Goal: Task Accomplishment & Management: Use online tool/utility

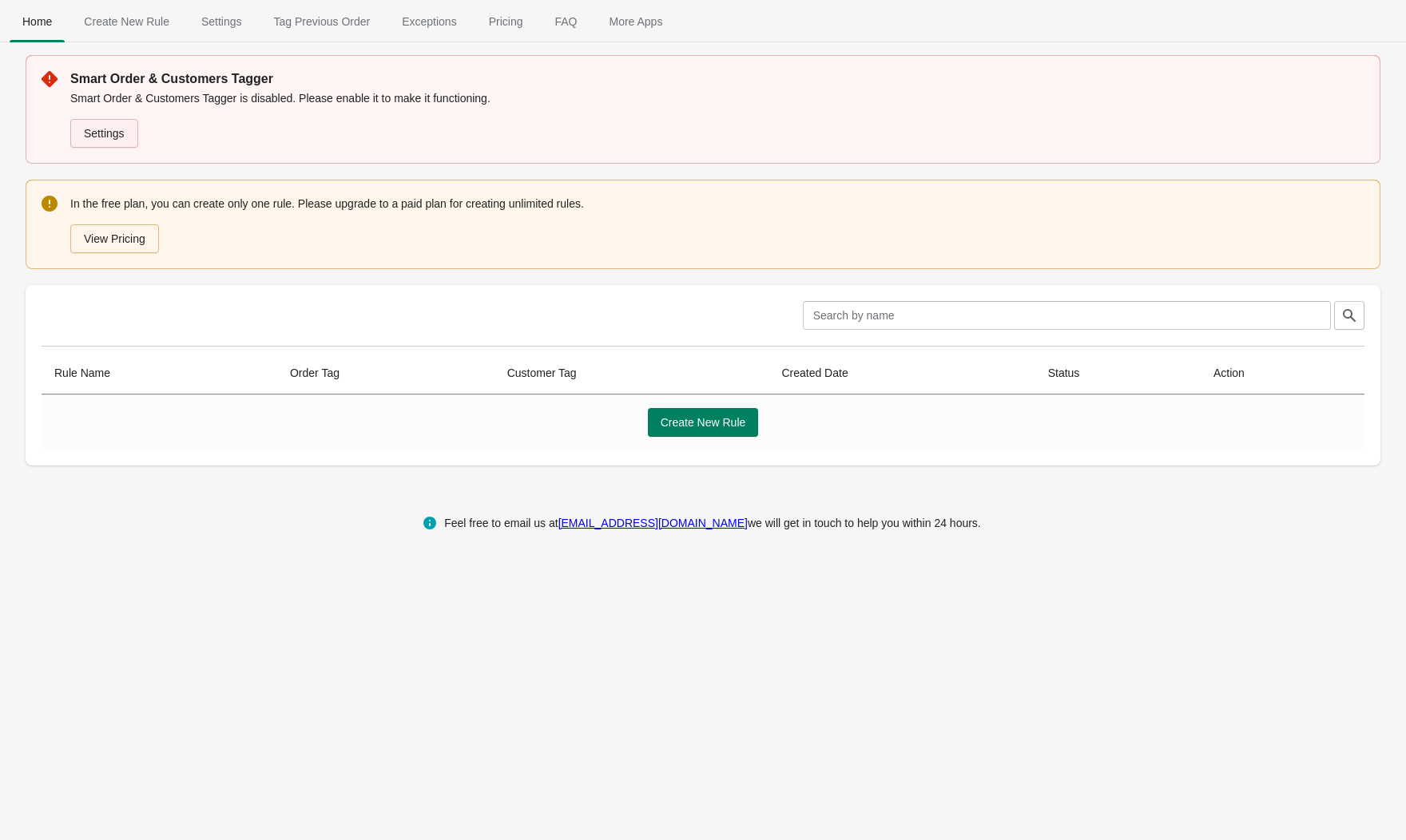
click at [105, 125] on link "Settings" at bounding box center [104, 132] width 68 height 28
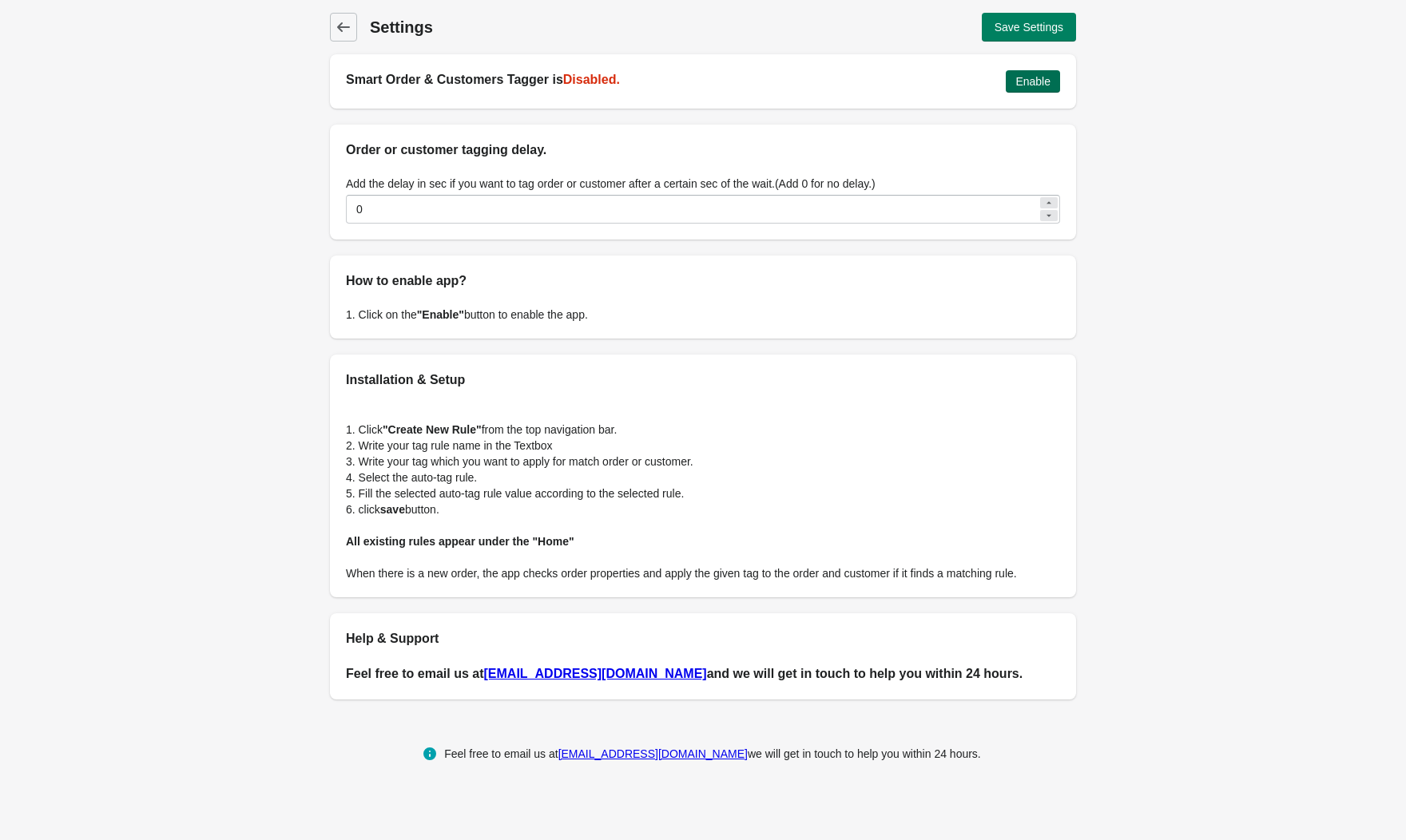
click at [1045, 87] on span "Enable" at bounding box center [1033, 81] width 35 height 13
click at [333, 41] on div "Back Settings Save Settings Smart Order & Customers Tagger is Enabled Disable O…" at bounding box center [703, 356] width 797 height 713
click at [352, 34] on span "Back" at bounding box center [343, 28] width 22 height 22
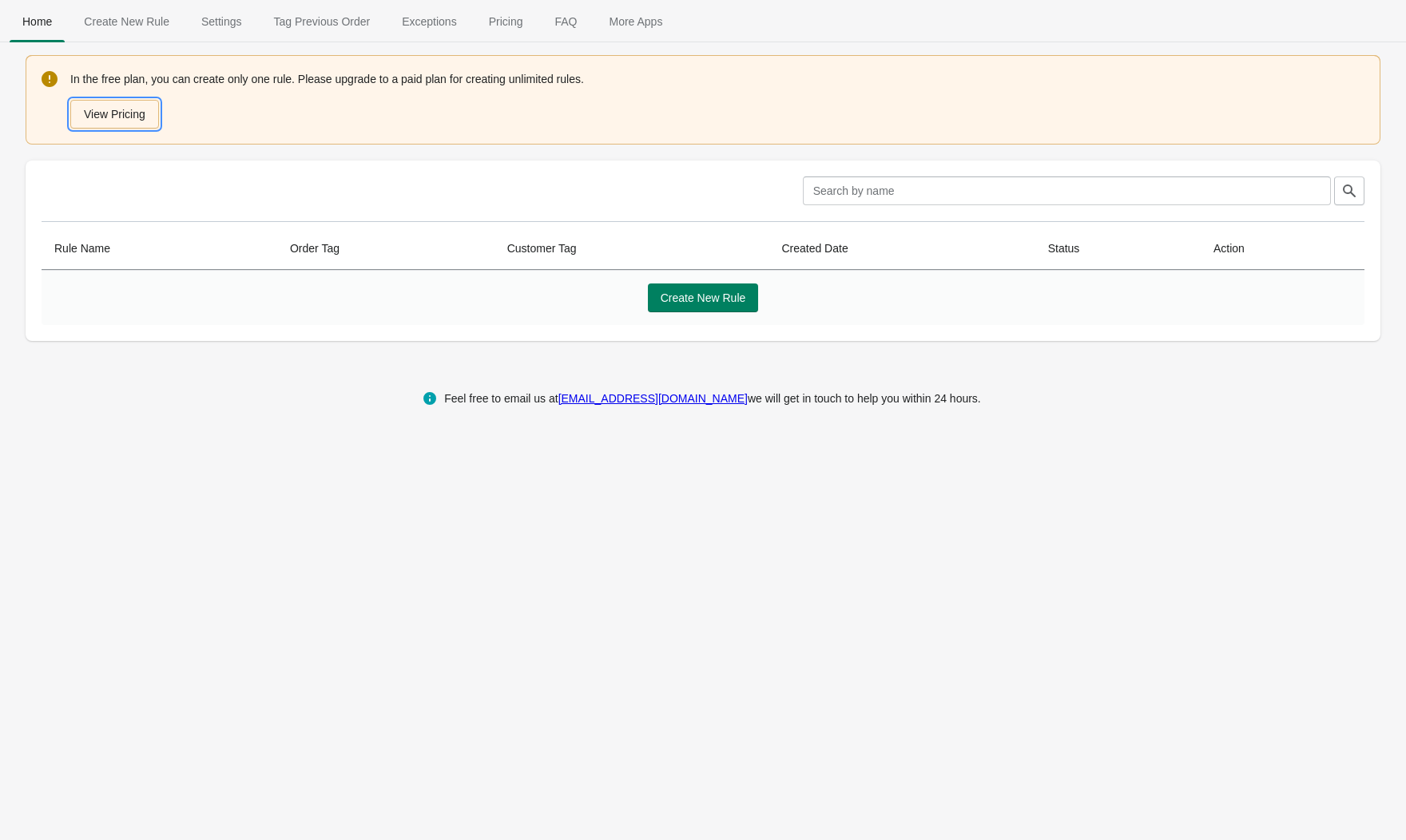
click at [131, 119] on button "View Pricing" at bounding box center [114, 113] width 89 height 28
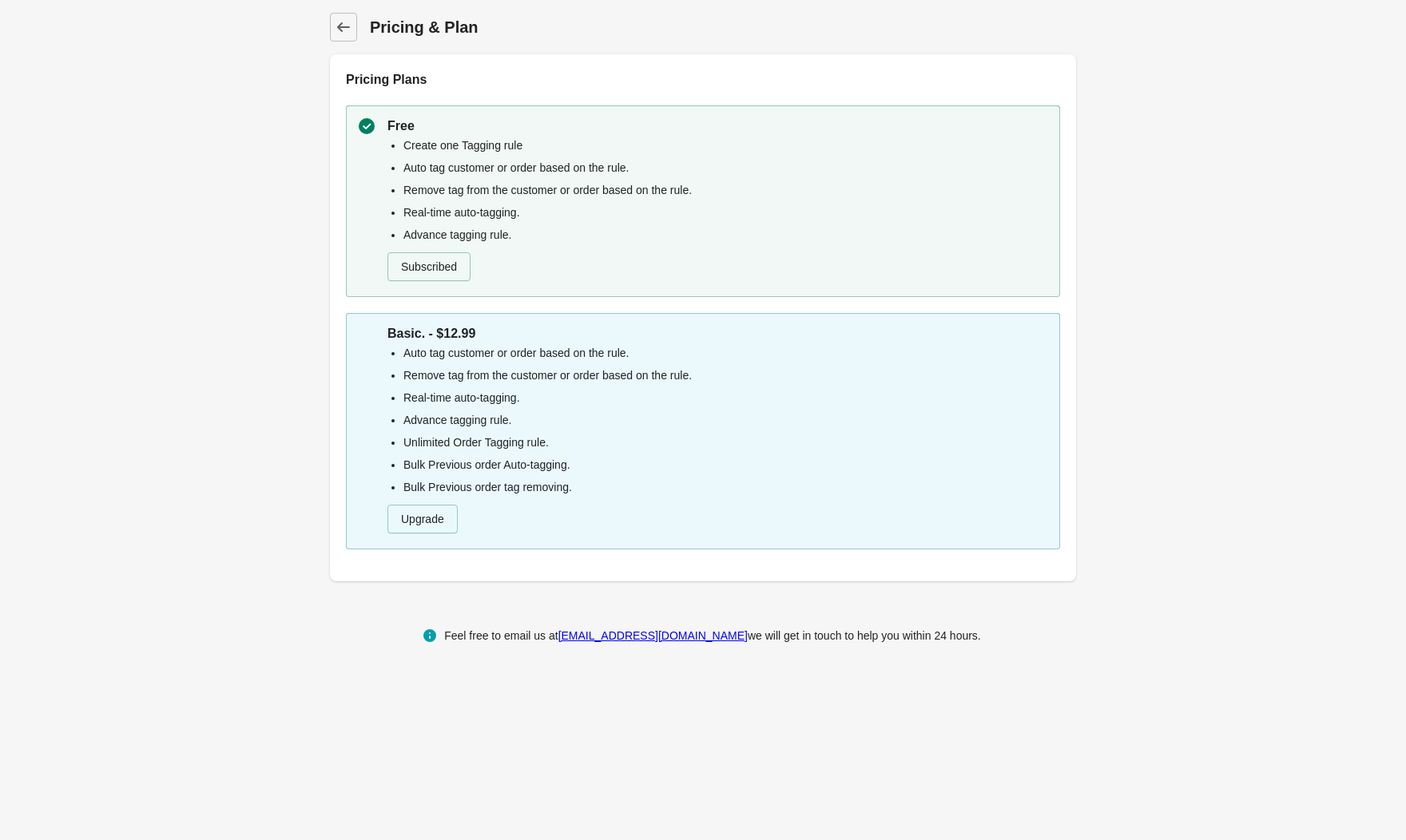
click at [347, 44] on div "Back Pricing & Plan Pricing Plans Free Create one Tagging rule Auto tag custome…" at bounding box center [703, 297] width 797 height 594
click at [345, 30] on icon at bounding box center [343, 27] width 16 height 16
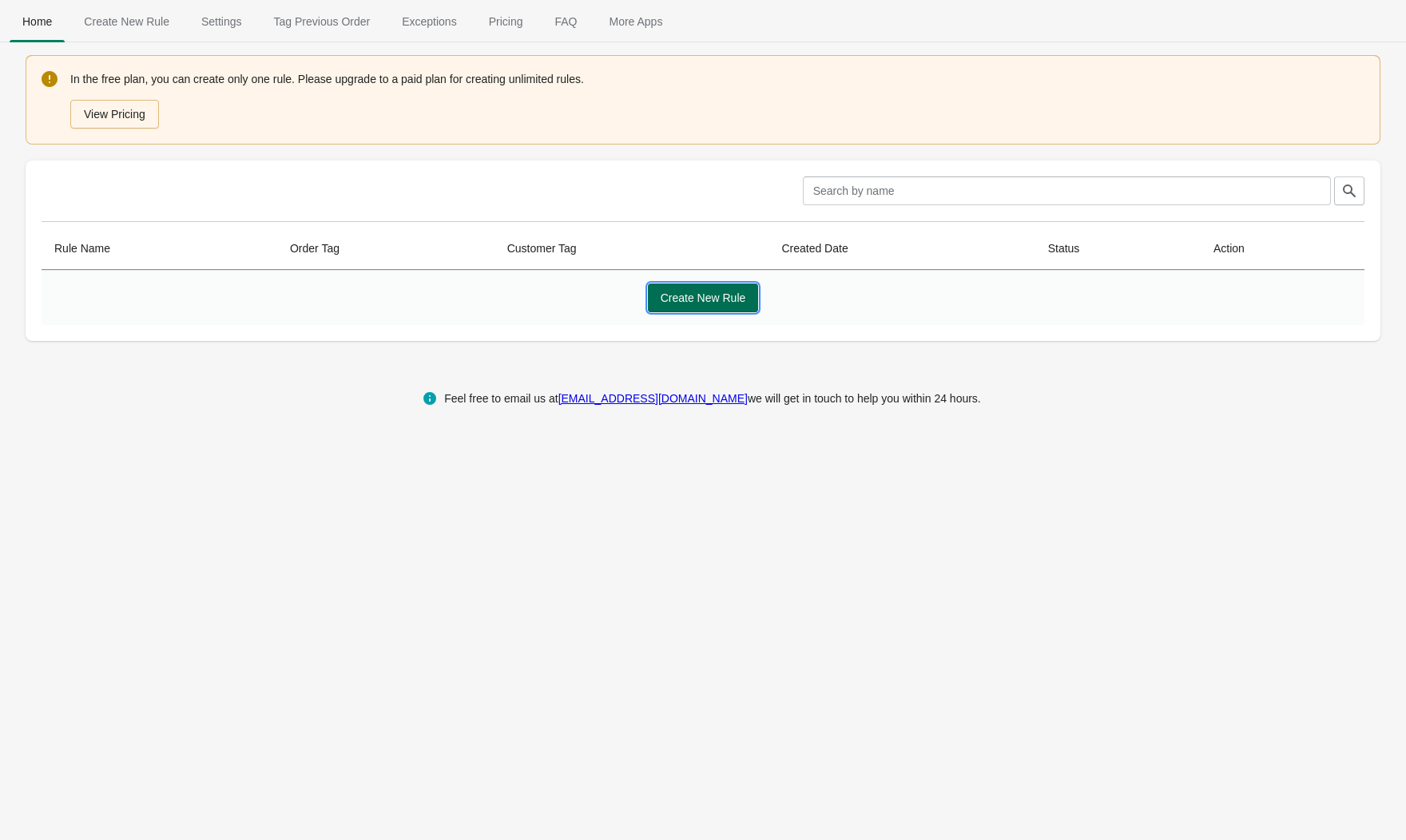
click at [750, 289] on button "Create New Rule" at bounding box center [703, 297] width 111 height 28
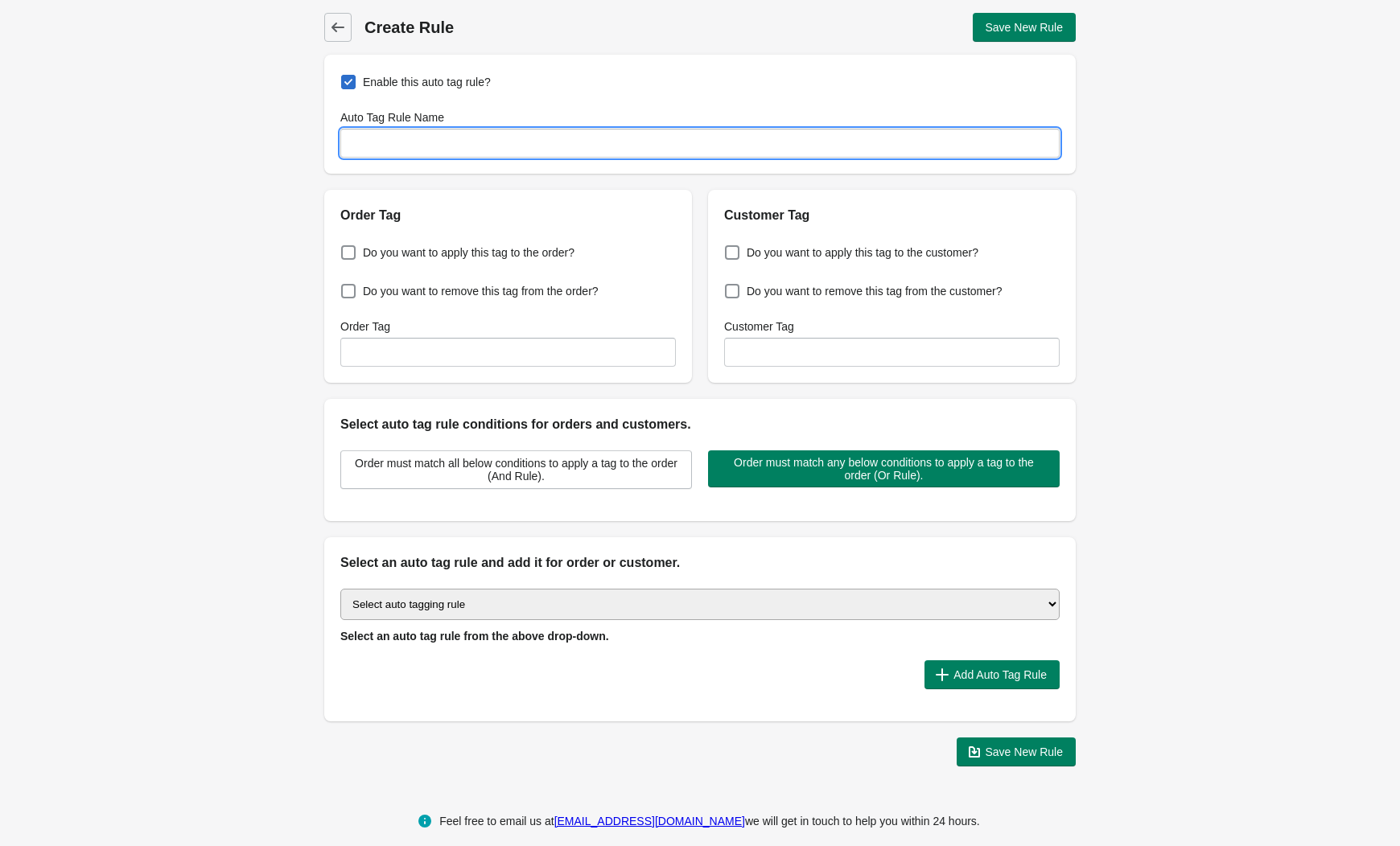
click at [385, 138] on input "Auto Tag Rule Name" at bounding box center [700, 143] width 719 height 29
type input "Repeat Customer"
click at [350, 261] on label "Do you want to apply this tag to the order?" at bounding box center [457, 253] width 234 height 23
click at [345, 249] on input "Do you want to apply this tag to the order?" at bounding box center [345, 248] width 1 height 1
checkbox input "true"
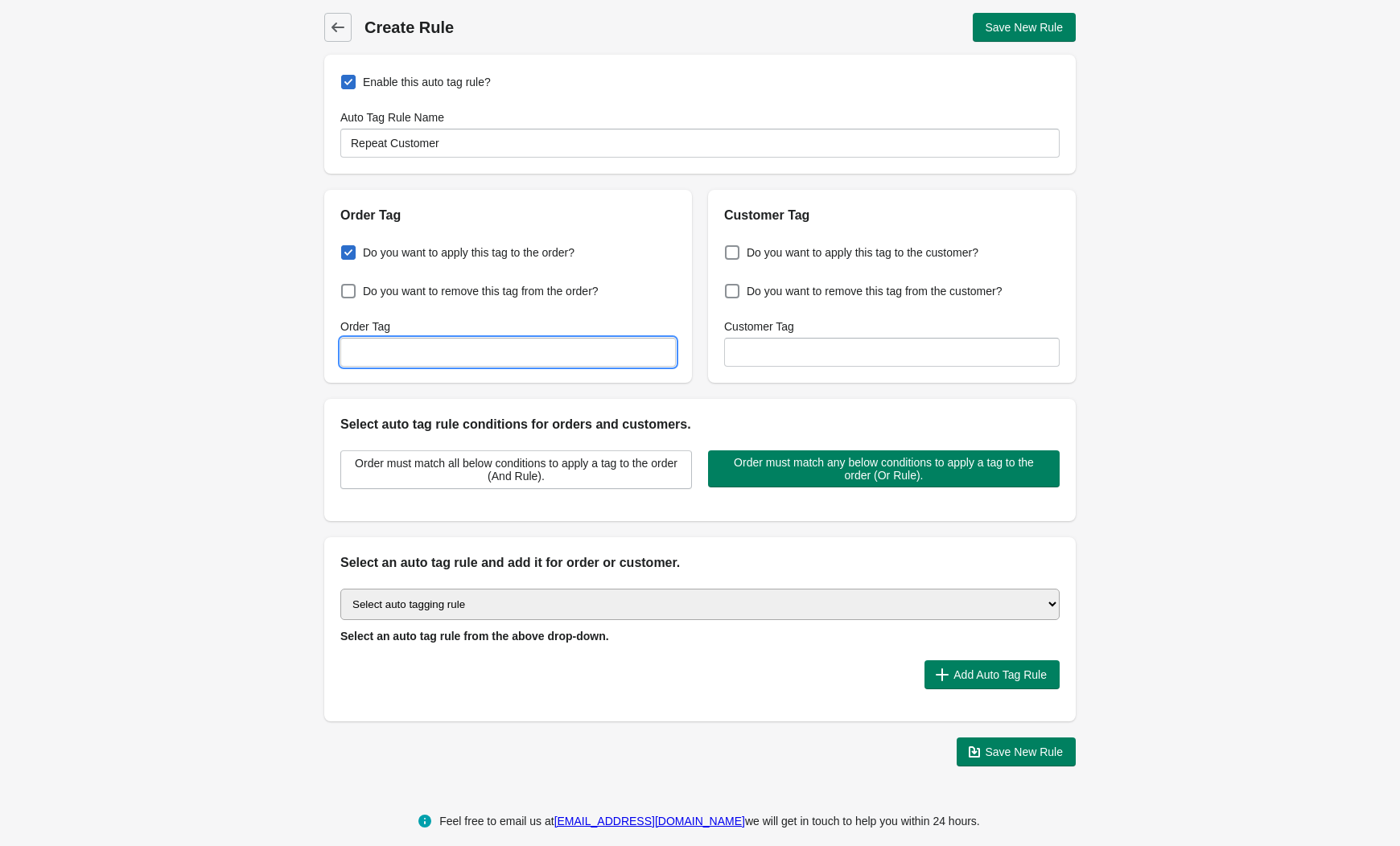
click at [397, 353] on input "Order Tag" at bounding box center [507, 352] width 335 height 29
type input "REPEAT Buyer"
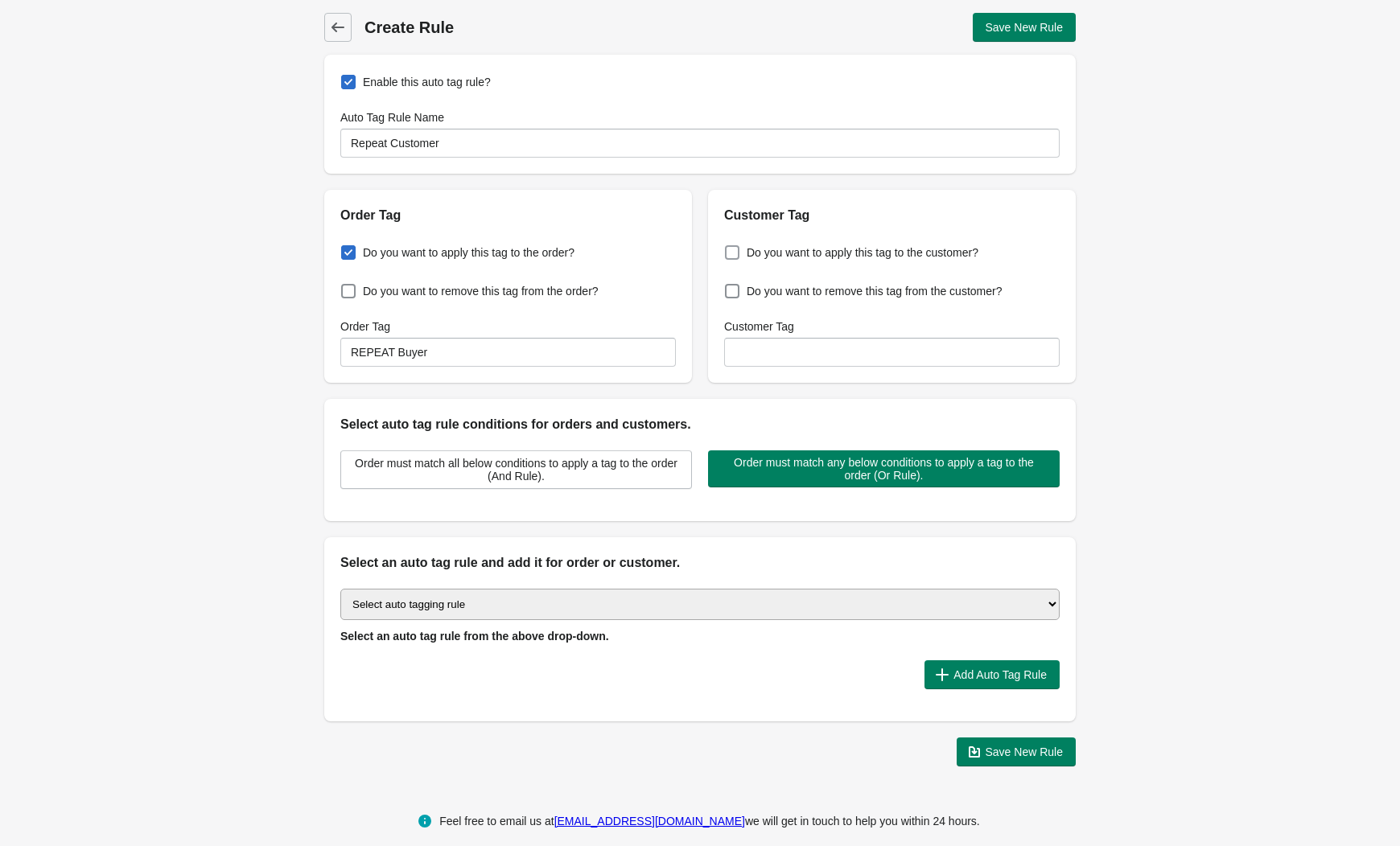
click at [736, 255] on span at bounding box center [732, 252] width 15 height 15
click at [729, 249] on input "Do you want to apply this tag to the customer?" at bounding box center [728, 248] width 1 height 1
checkbox input "true"
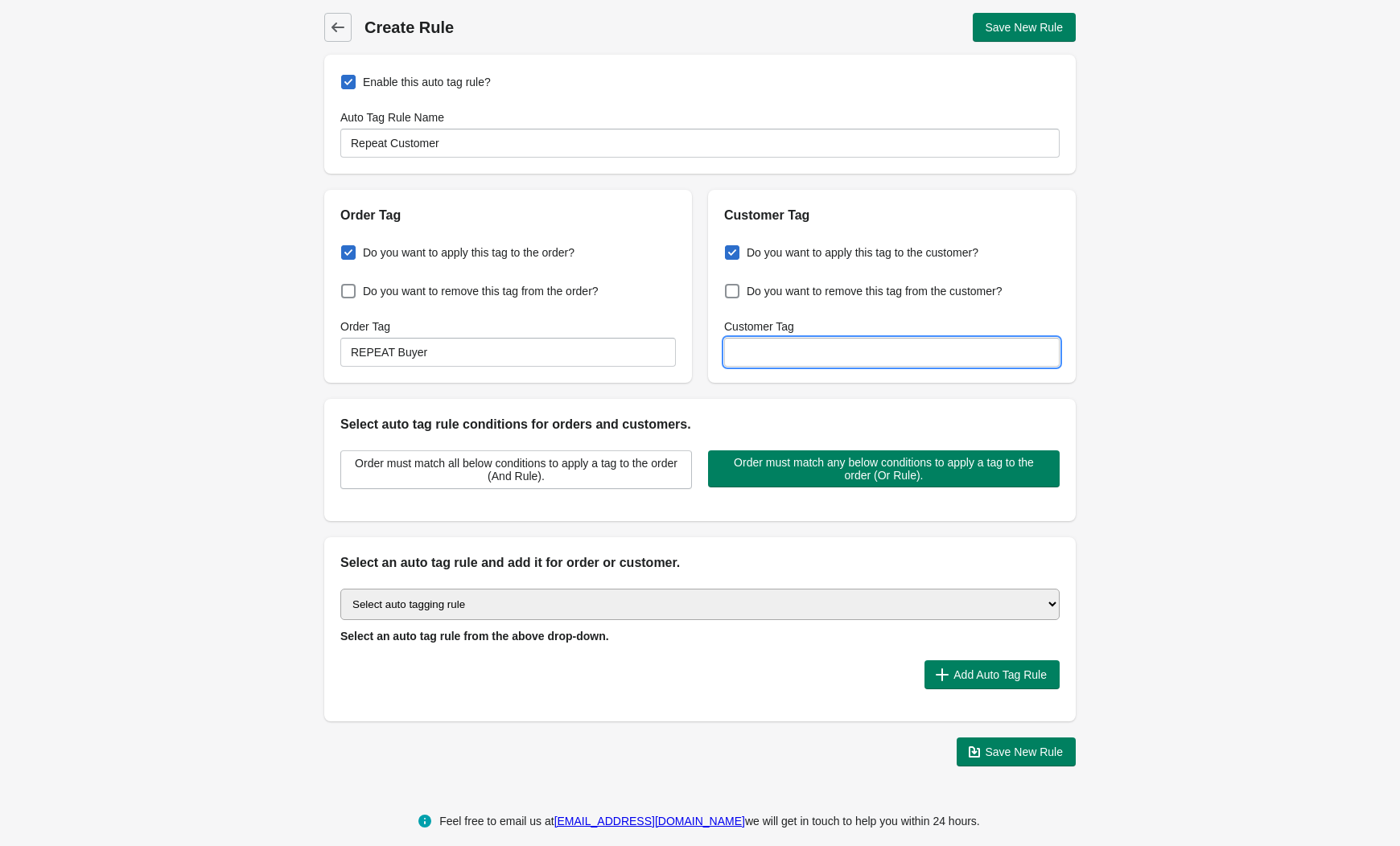
click at [743, 351] on input "Customer Tag" at bounding box center [891, 352] width 335 height 29
type input "r"
type input "REPEAT Buyer"
click at [515, 610] on select "Select auto tagging rule Tag by order amount Tag based on the order count (Volu…" at bounding box center [700, 604] width 719 height 31
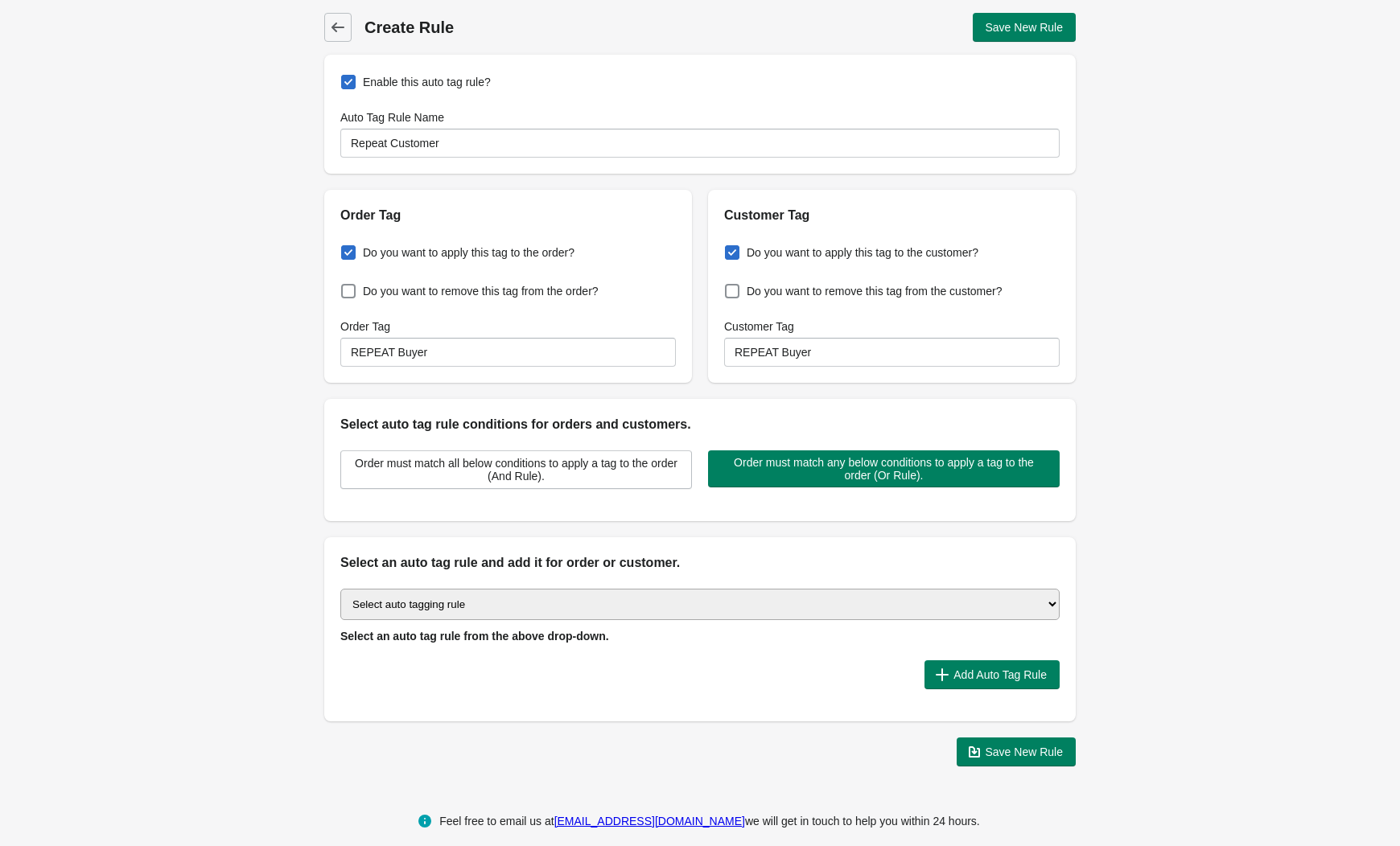
click at [198, 380] on div "Back Create Rule Save New Rule Enable this auto tag rule? Auto Tag Rule Name Re…" at bounding box center [700, 390] width 1400 height 779
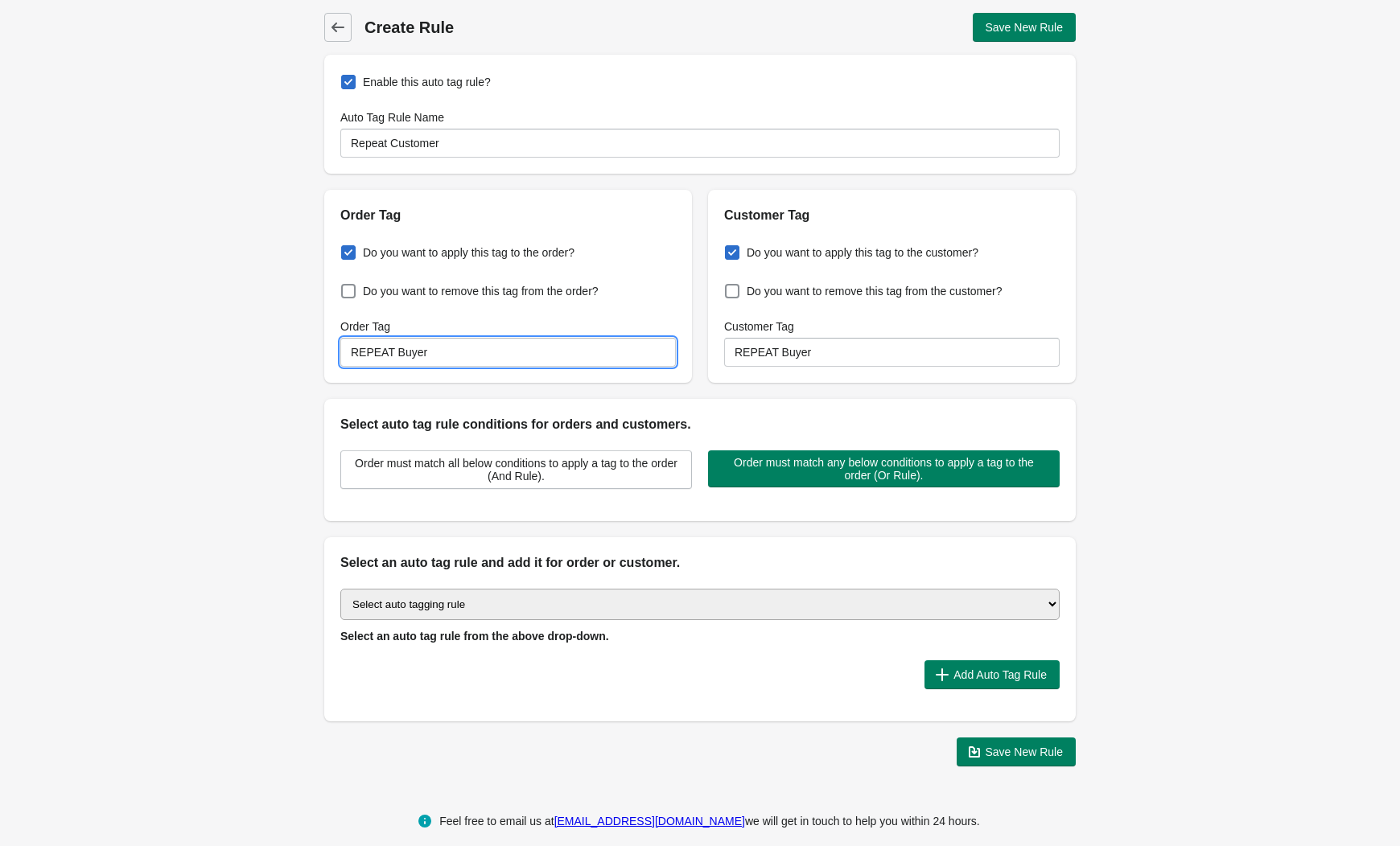
drag, startPoint x: 310, startPoint y: 347, endPoint x: 191, endPoint y: 339, distance: 119.3
click at [191, 339] on div "Back Create Rule Save New Rule Enable this auto tag rule? Auto Tag Rule Name Re…" at bounding box center [700, 390] width 1400 height 779
type input "N"
click at [403, 362] on input "NEW Customer" at bounding box center [507, 352] width 335 height 29
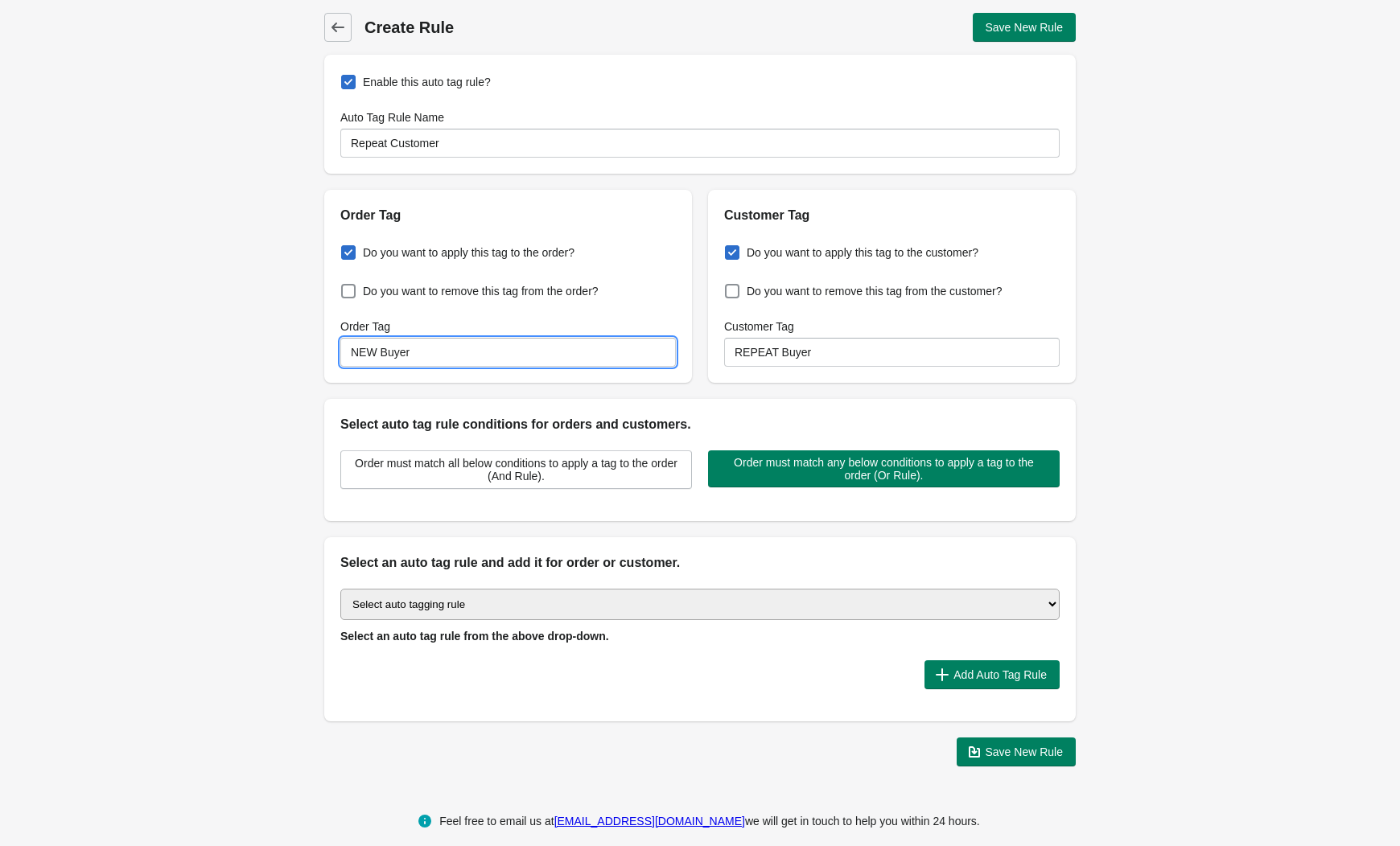
type input "NEW Buyer"
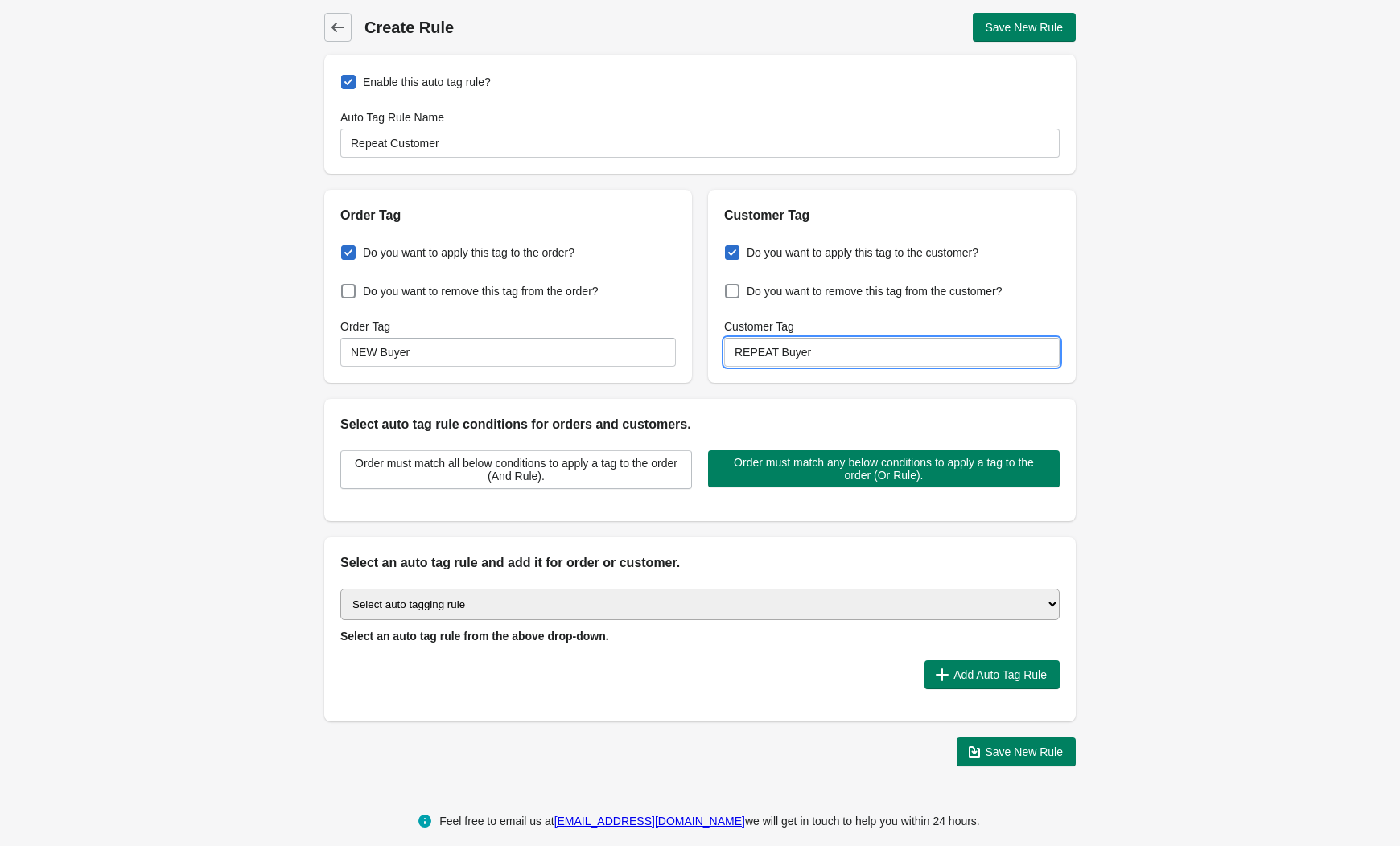
drag, startPoint x: 817, startPoint y: 358, endPoint x: 574, endPoint y: 351, distance: 243.1
click at [574, 351] on div "Order Tag Do you want to apply this tag to the order? Do you want to remove thi…" at bounding box center [692, 280] width 767 height 206
type input "New Buyer"
click at [508, 618] on div "Select auto tagging rule Tag by order amount Tag based on the order count (Volu…" at bounding box center [700, 617] width 719 height 55
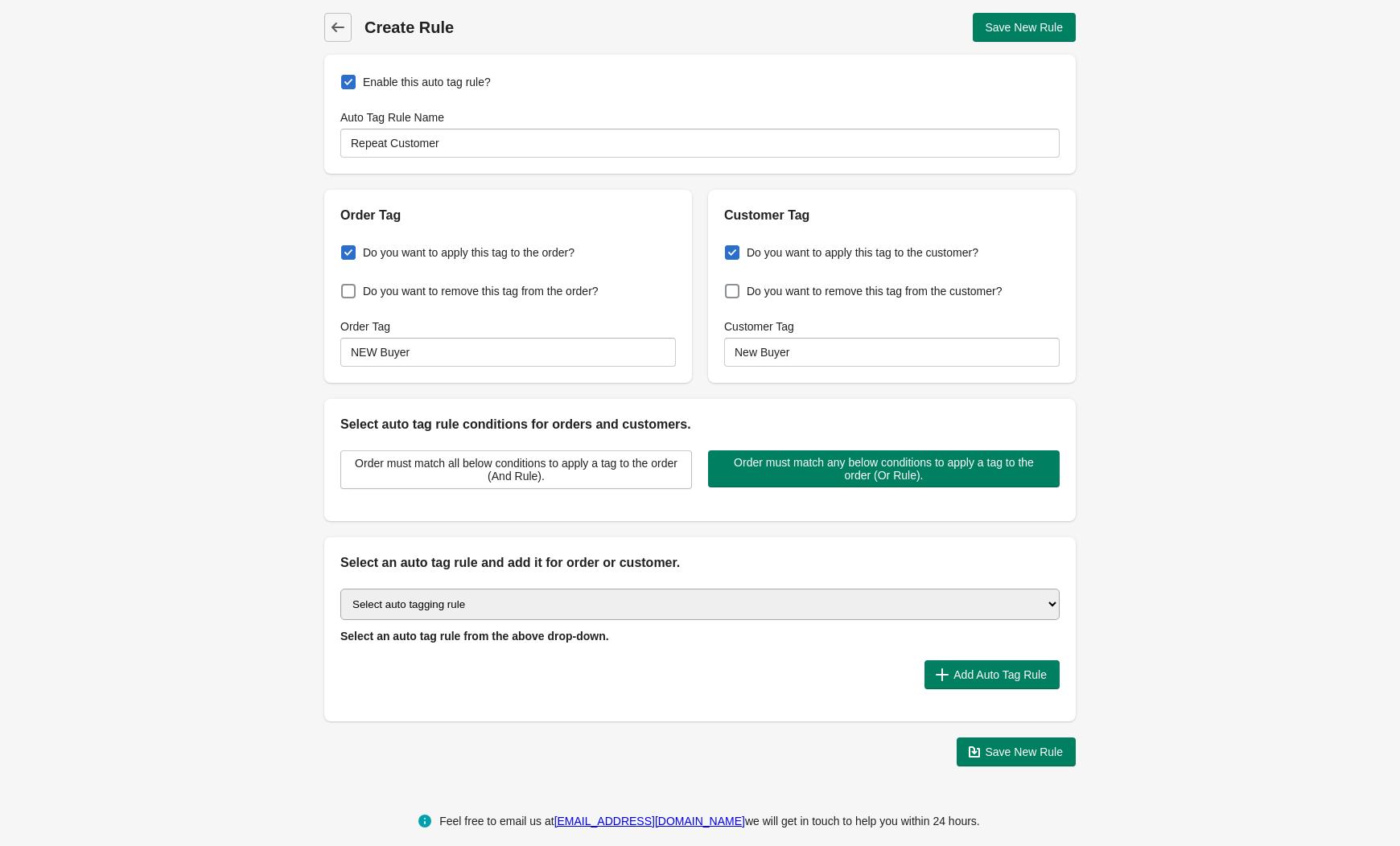
click at [494, 605] on select "Select auto tagging rule Tag by order amount Tag based on the order count (Volu…" at bounding box center [700, 604] width 719 height 31
click at [340, 589] on select "Select auto tagging rule Tag by order amount Tag based on the order count (Volu…" at bounding box center [700, 604] width 719 height 31
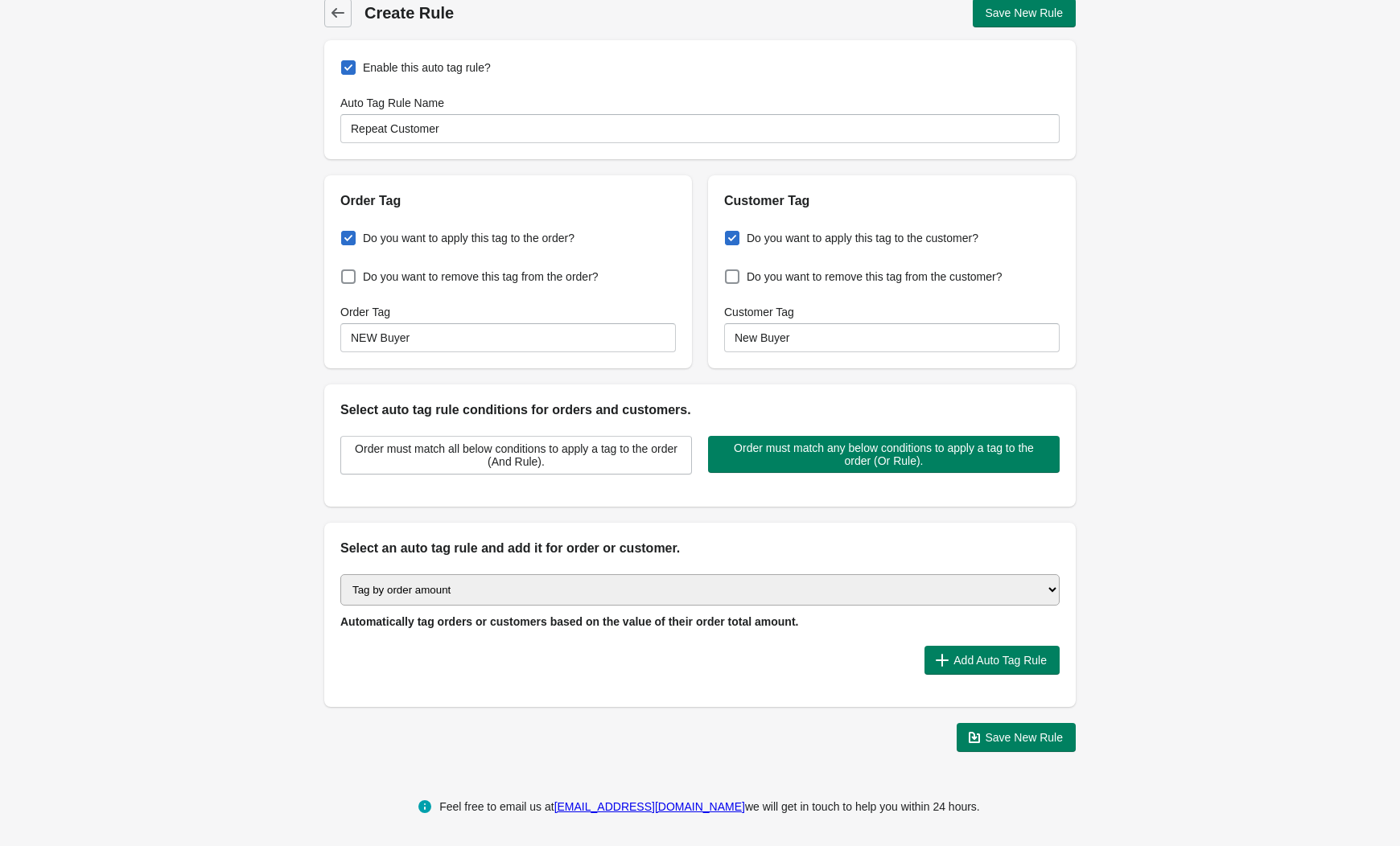
click at [625, 582] on select "Select auto tagging rule Tag by order amount Tag based on the order count (Volu…" at bounding box center [700, 590] width 719 height 31
select select "4"
click at [340, 574] on select "Select auto tagging rule Tag by order amount Tag based on the order count (Volu…" at bounding box center [700, 590] width 719 height 31
click at [1044, 666] on button "Add Auto Tag Rule" at bounding box center [991, 660] width 135 height 29
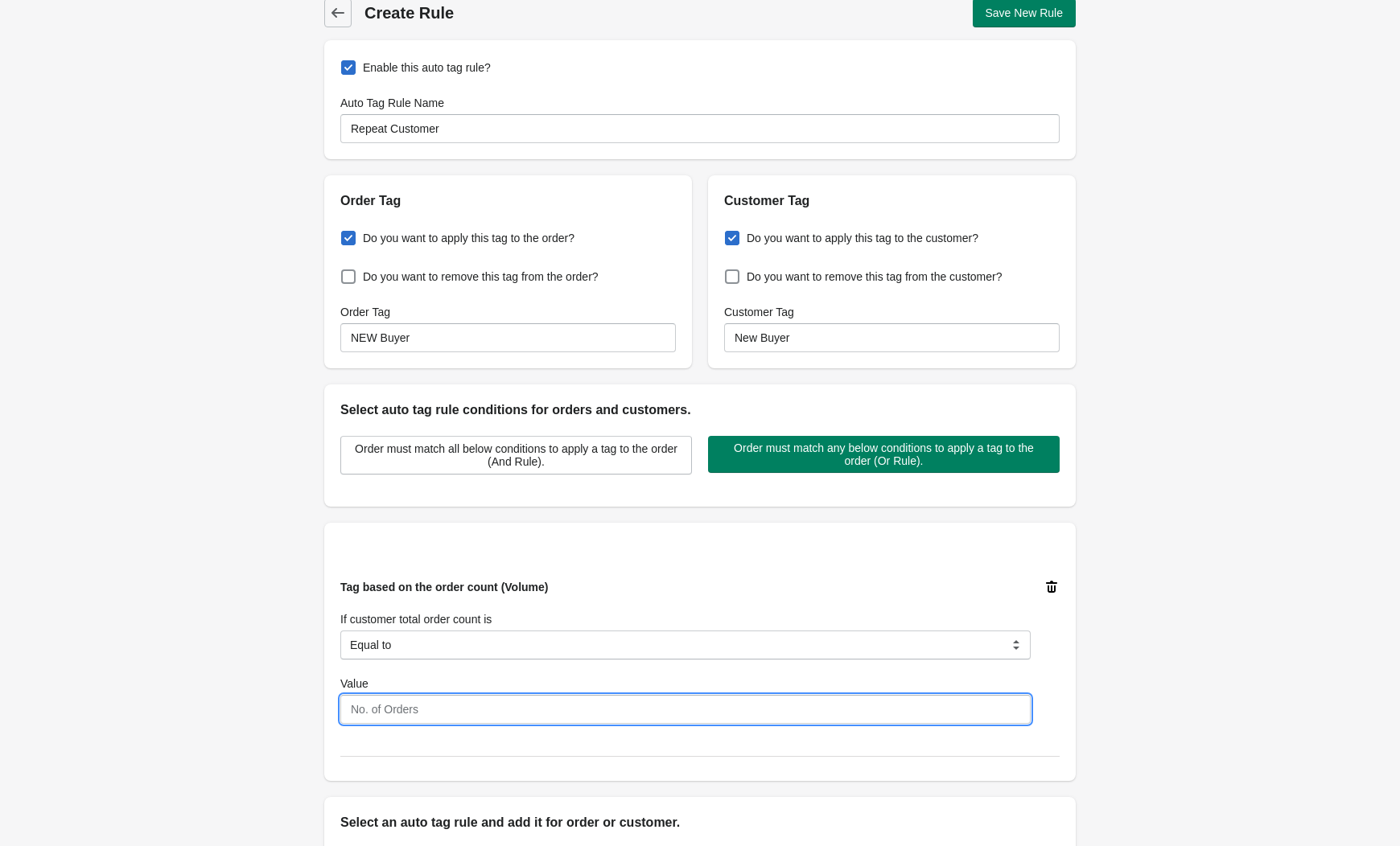
click at [397, 707] on input "Value" at bounding box center [685, 709] width 690 height 29
type input "1"
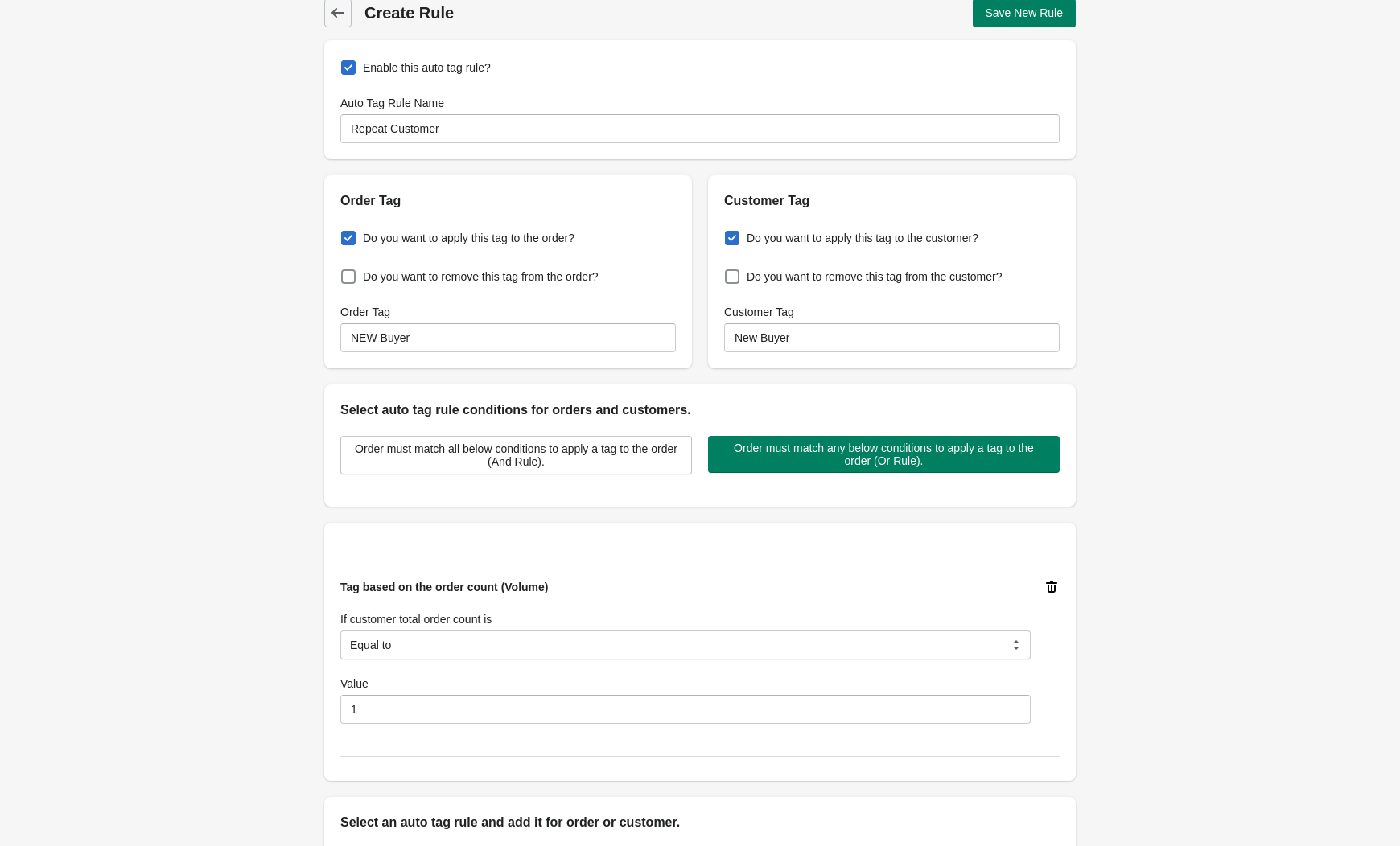
click at [242, 707] on div "Back Create Rule Save New Rule Enable this auto tag rule? Auto Tag Rule Name Re…" at bounding box center [700, 512] width 1400 height 1054
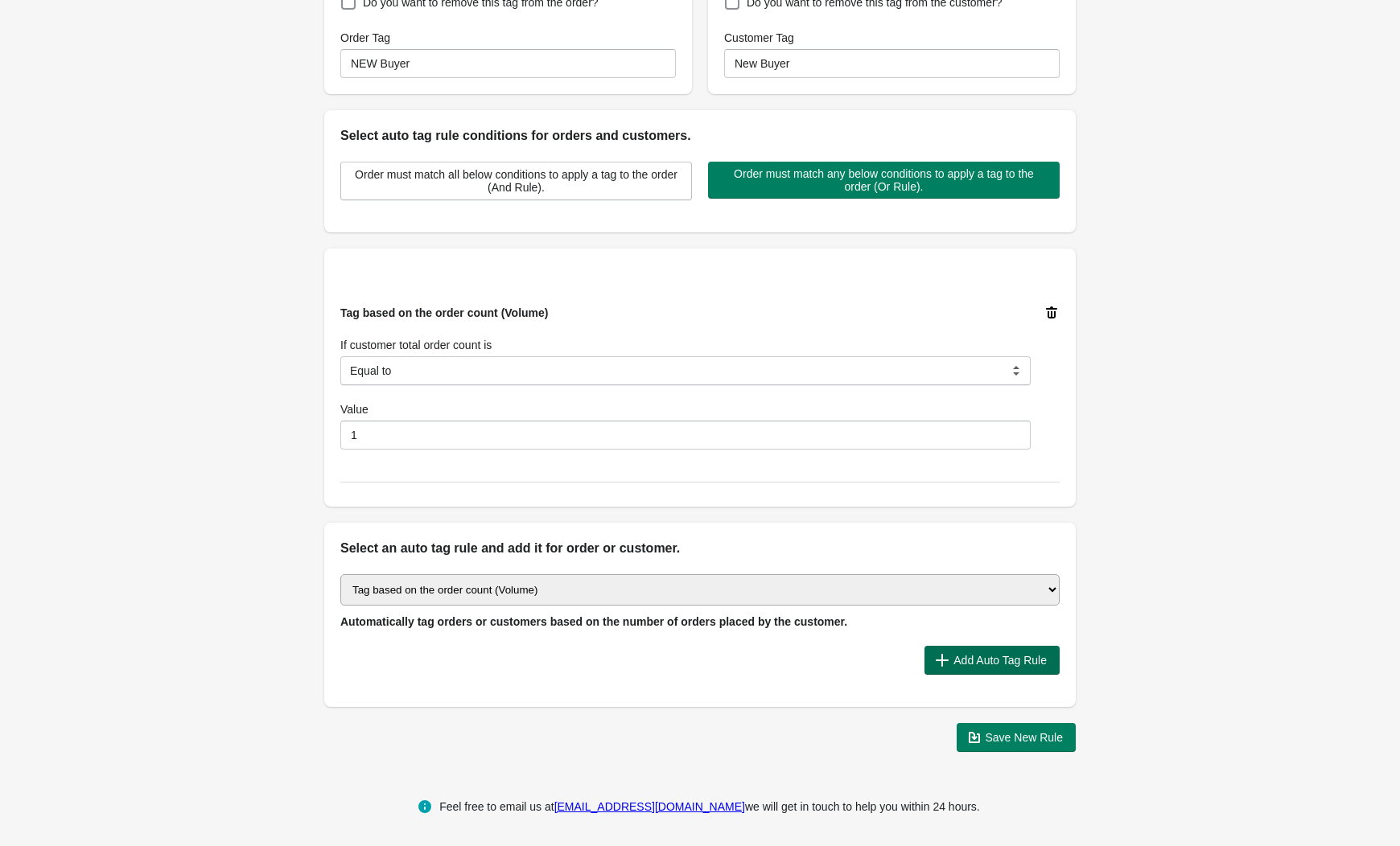
click at [1022, 666] on button "Add Auto Tag Rule" at bounding box center [991, 660] width 135 height 29
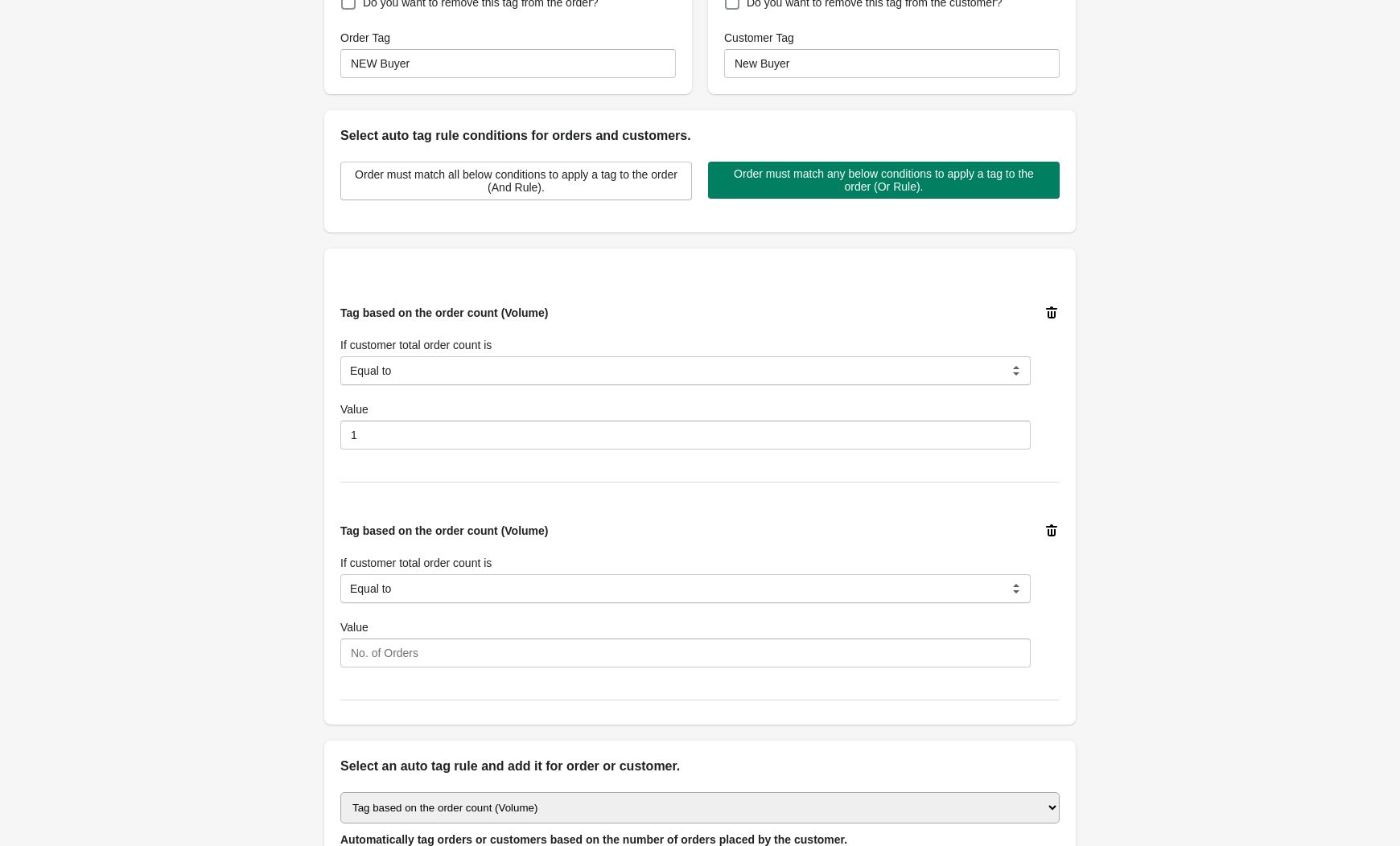
click at [1042, 525] on div "Tag based on the order count (Volume) If customer total order count is Equal to…" at bounding box center [693, 589] width 732 height 158
click at [1044, 527] on icon at bounding box center [1051, 531] width 16 height 16
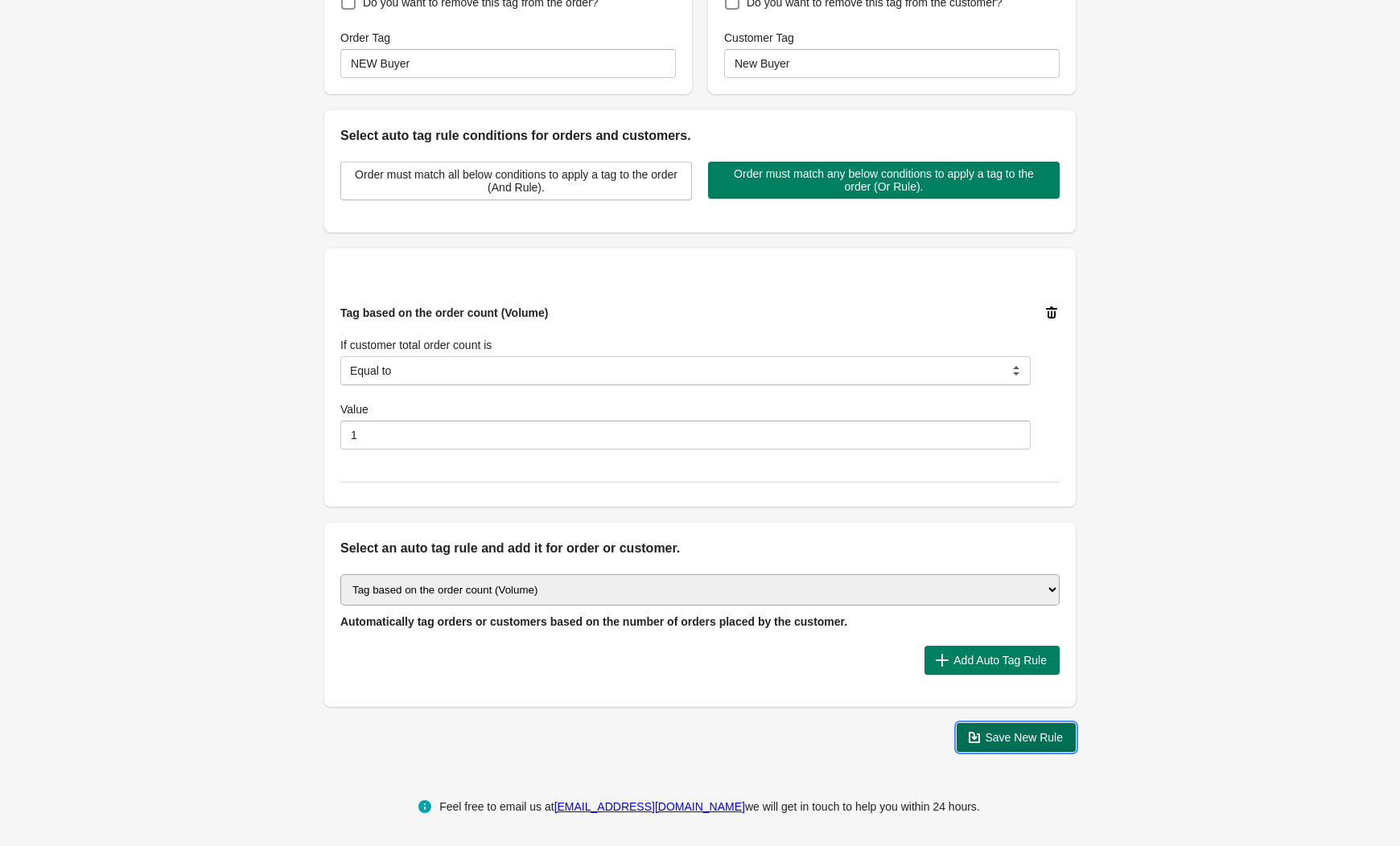
click at [1027, 737] on span "Save New Rule" at bounding box center [1024, 738] width 78 height 13
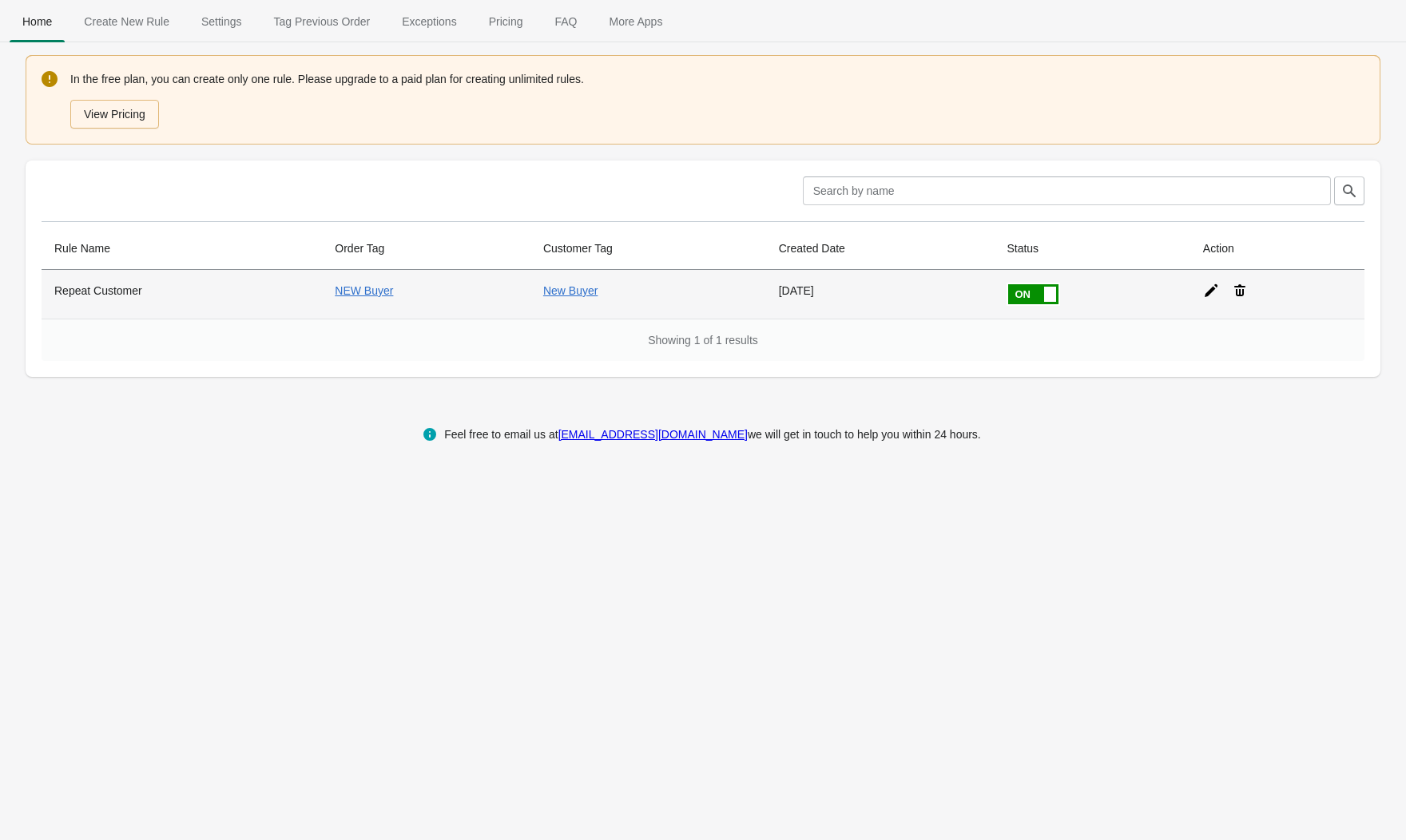
click at [102, 283] on th "Repeat Customer" at bounding box center [181, 294] width 280 height 49
click at [1208, 291] on icon at bounding box center [1211, 291] width 13 height 13
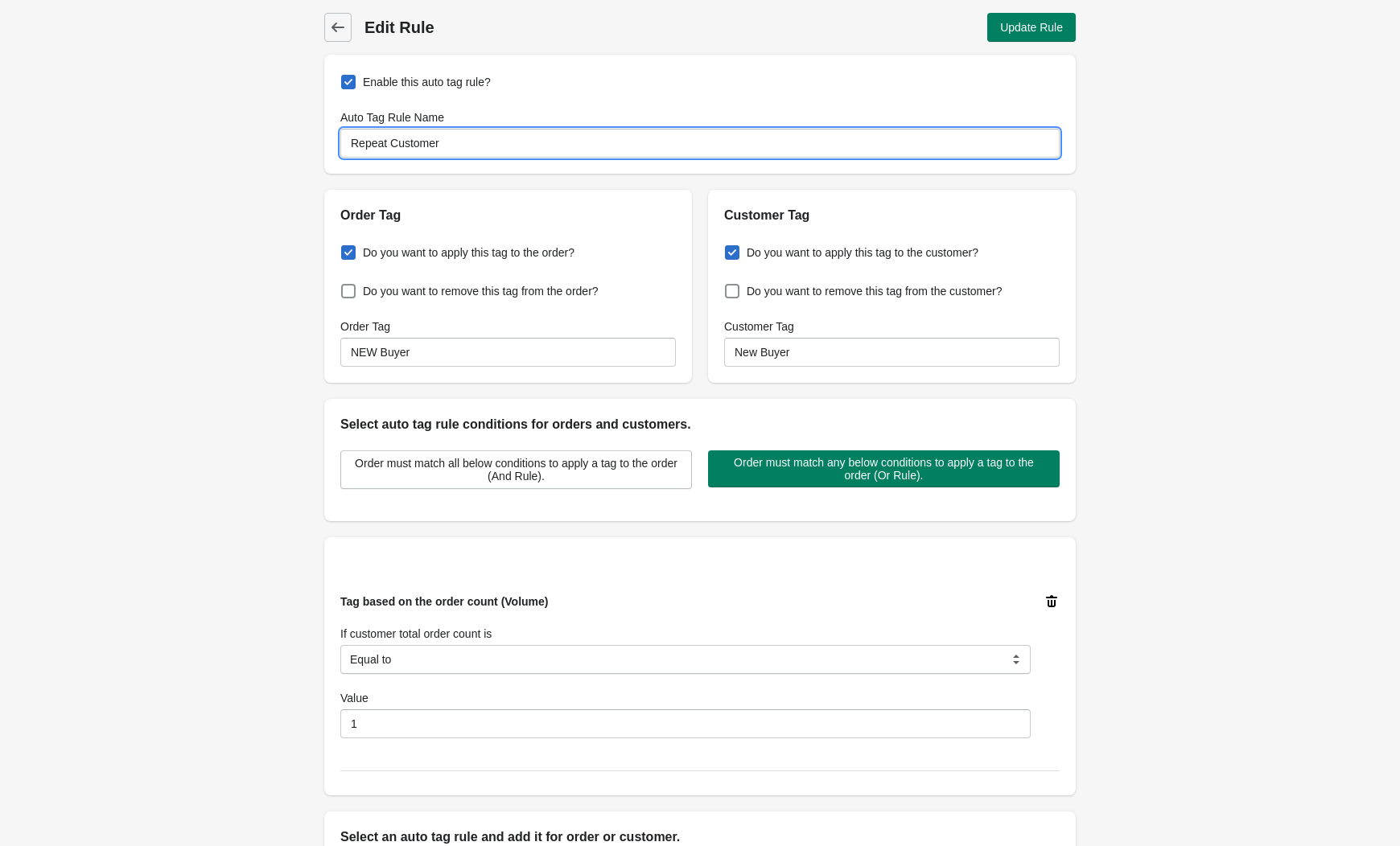
drag, startPoint x: 383, startPoint y: 144, endPoint x: 255, endPoint y: 148, distance: 128.1
click at [255, 148] on div "Back Edit Rule Update Rule Enable this auto tag rule? Auto Tag Rule Name Repeat…" at bounding box center [700, 526] width 1400 height 1054
type input "New Customer"
click at [1025, 24] on span "Update Rule" at bounding box center [1031, 27] width 62 height 13
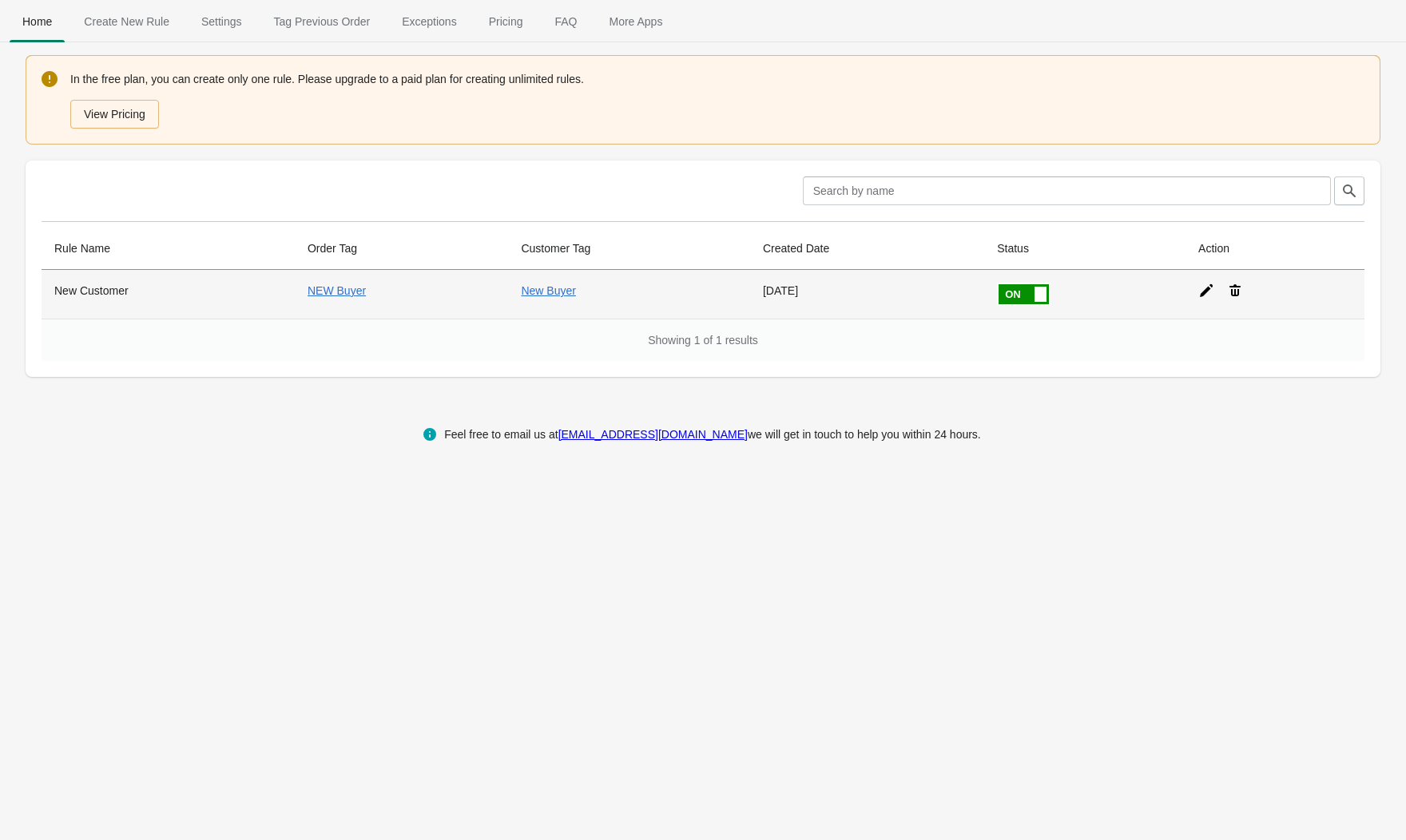
click at [104, 284] on th "New Customer" at bounding box center [168, 294] width 254 height 49
click at [1200, 286] on icon at bounding box center [1206, 291] width 16 height 16
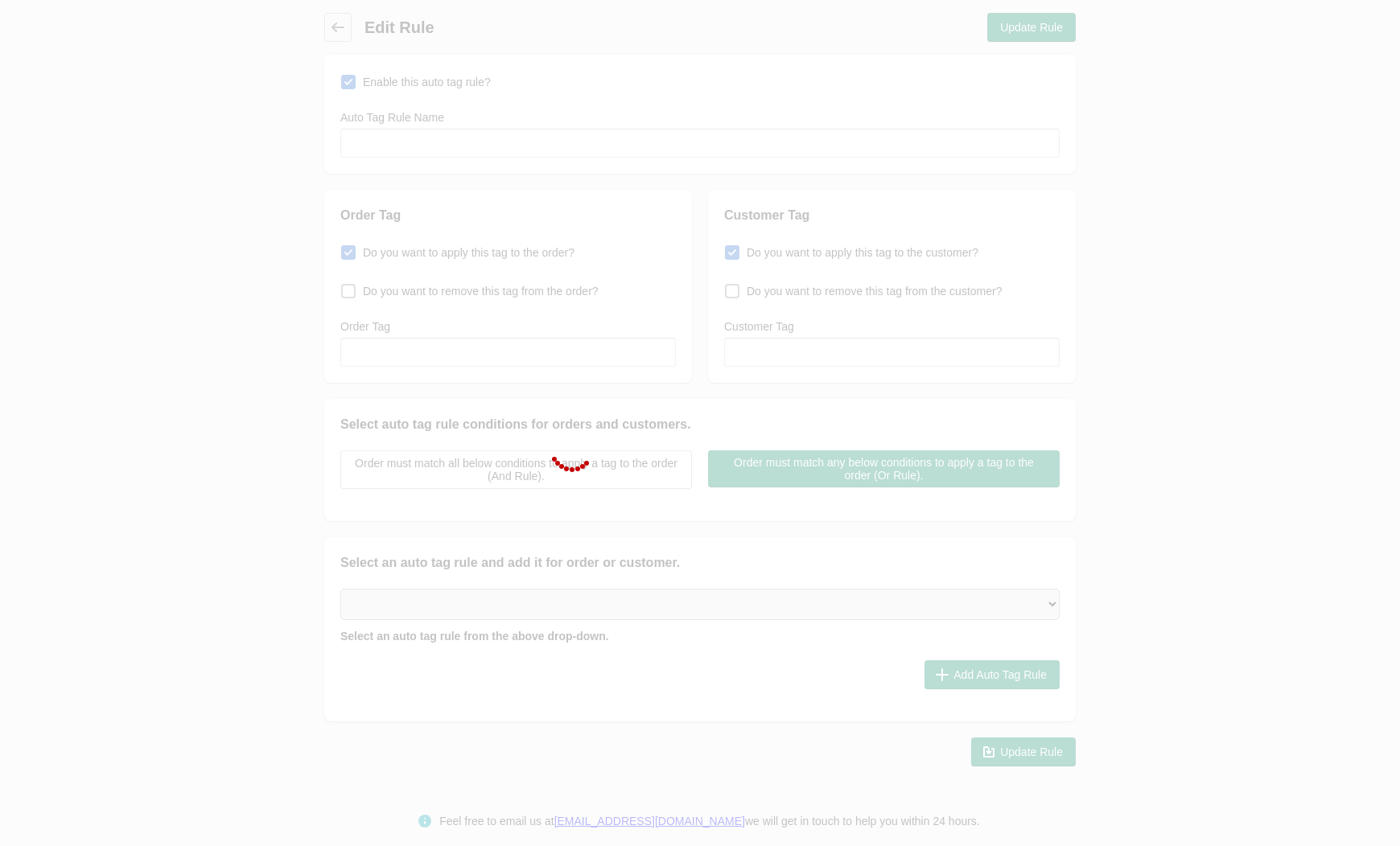
type input "New Customer"
checkbox input "true"
type input "NEW Buyer"
checkbox input "true"
type input "New Buyer"
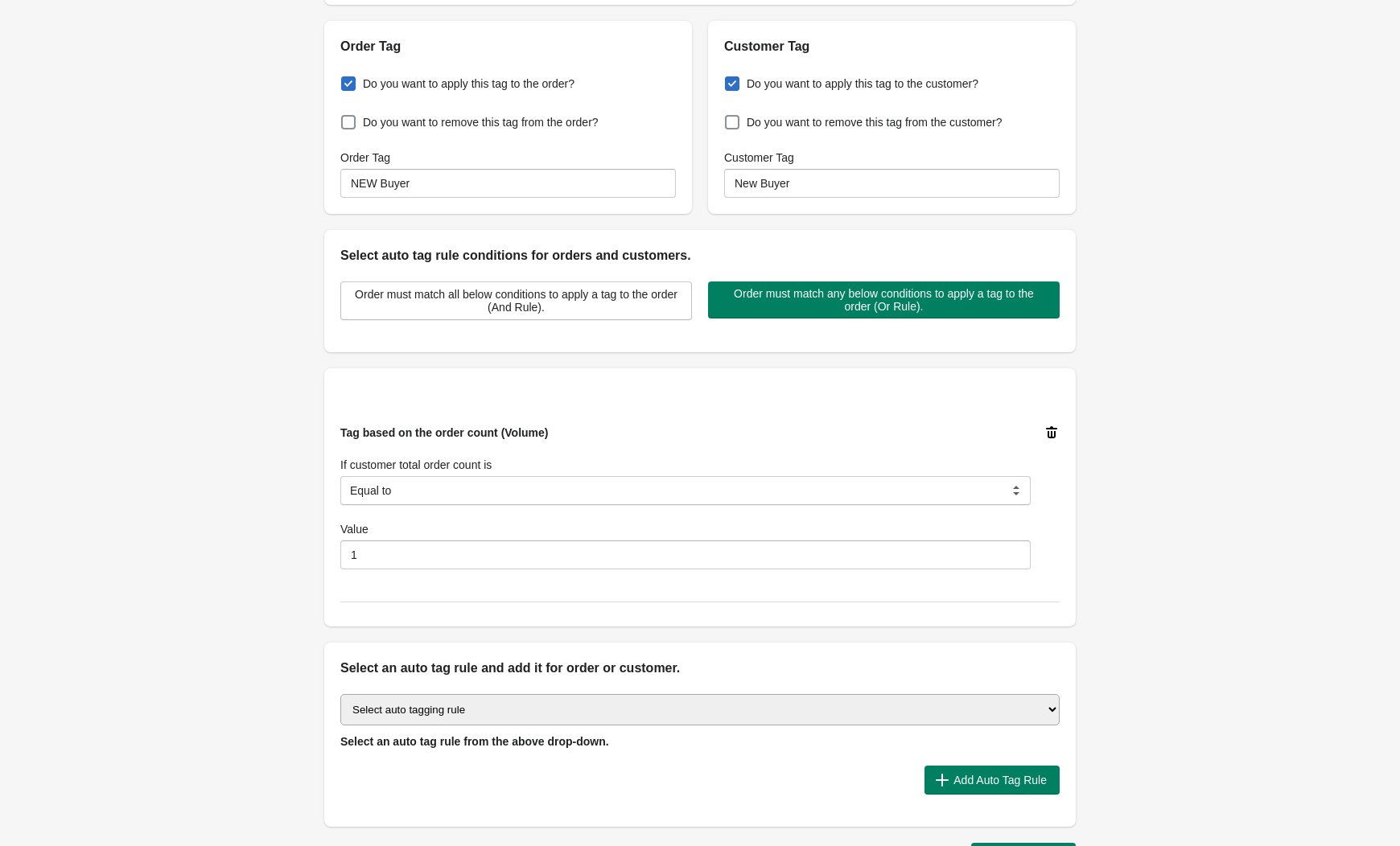
scroll to position [289, 0]
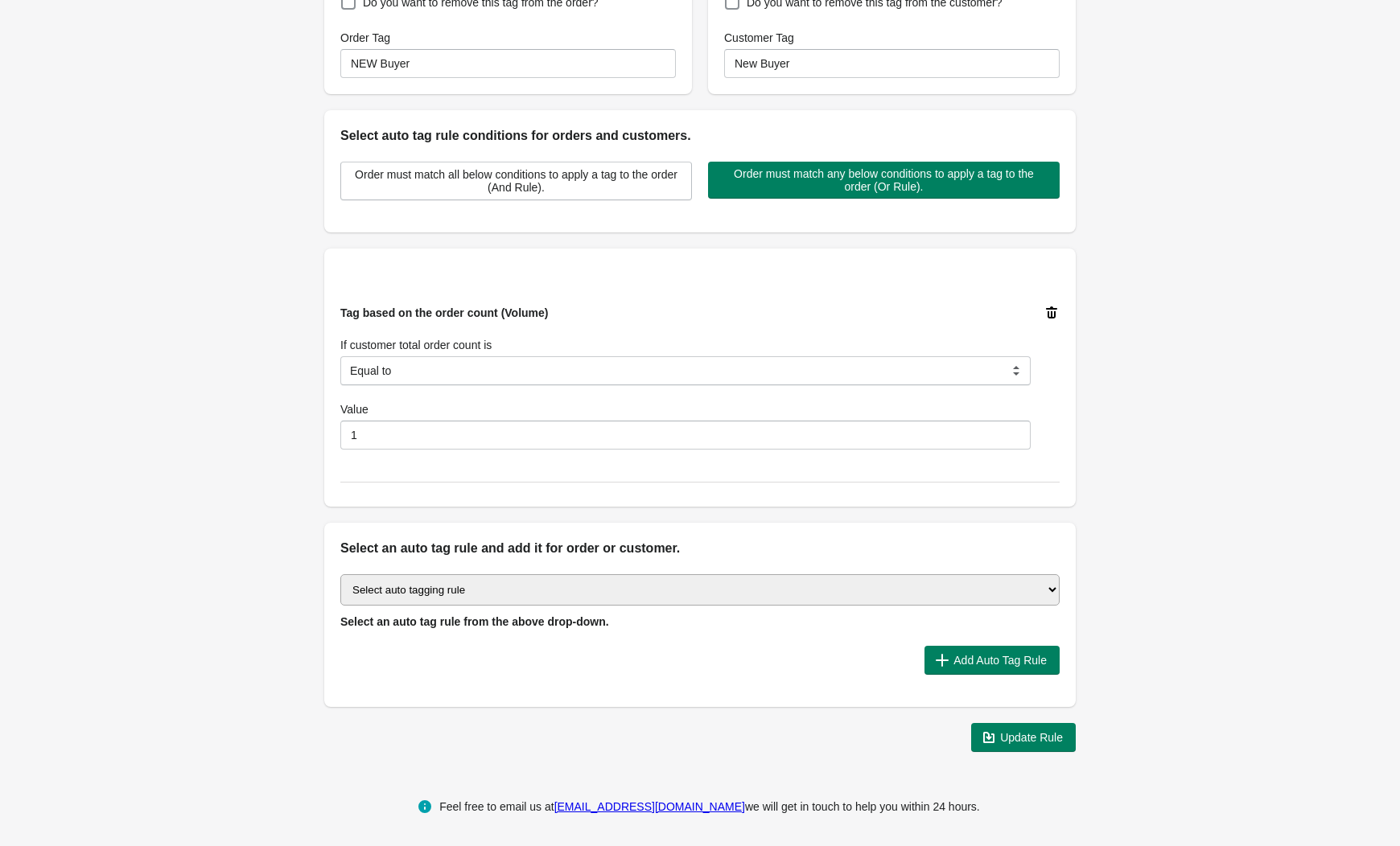
click at [598, 589] on select "Select auto tagging rule Tag by order amount Tag based on the order count (Volu…" at bounding box center [700, 590] width 719 height 31
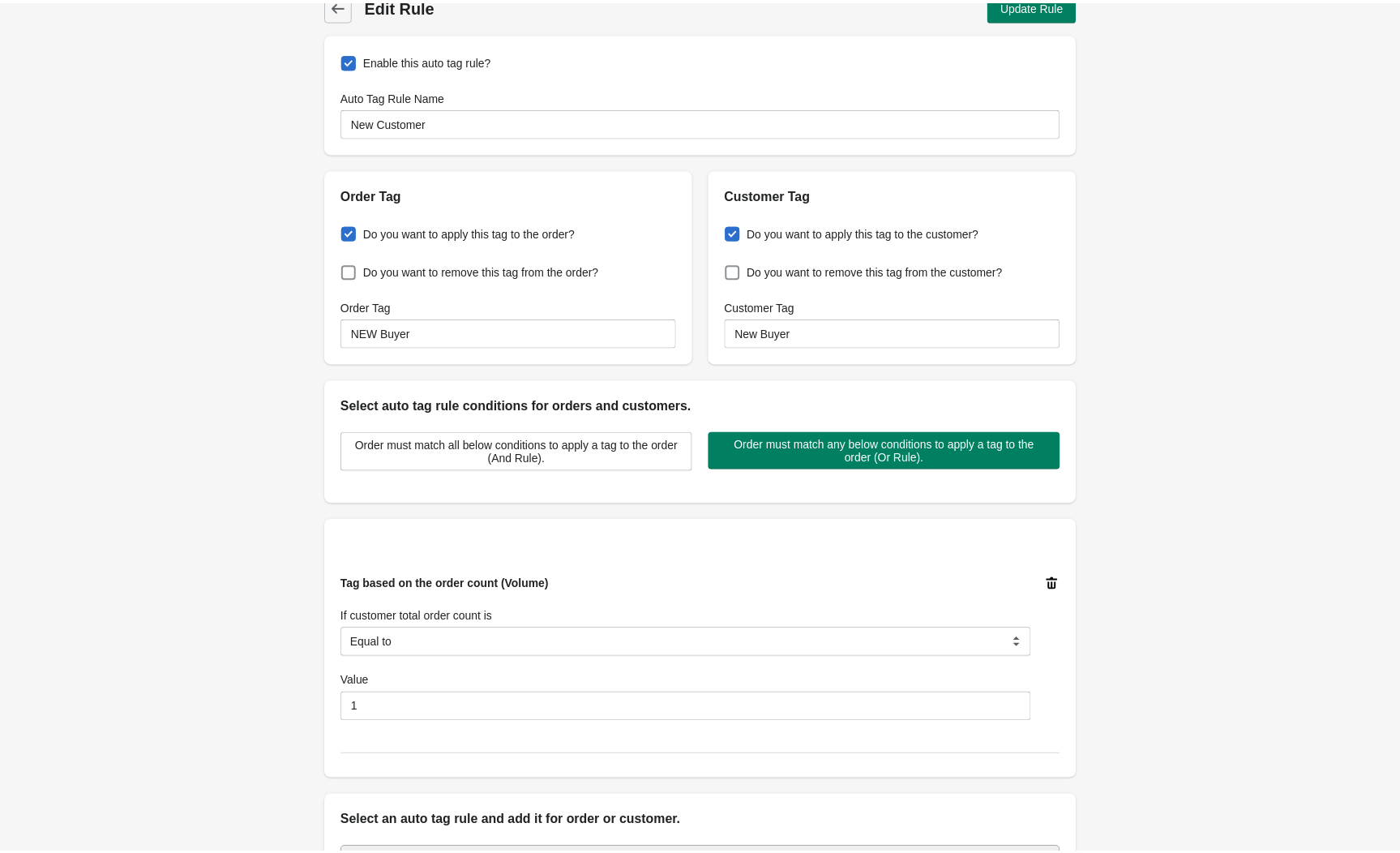
scroll to position [0, 0]
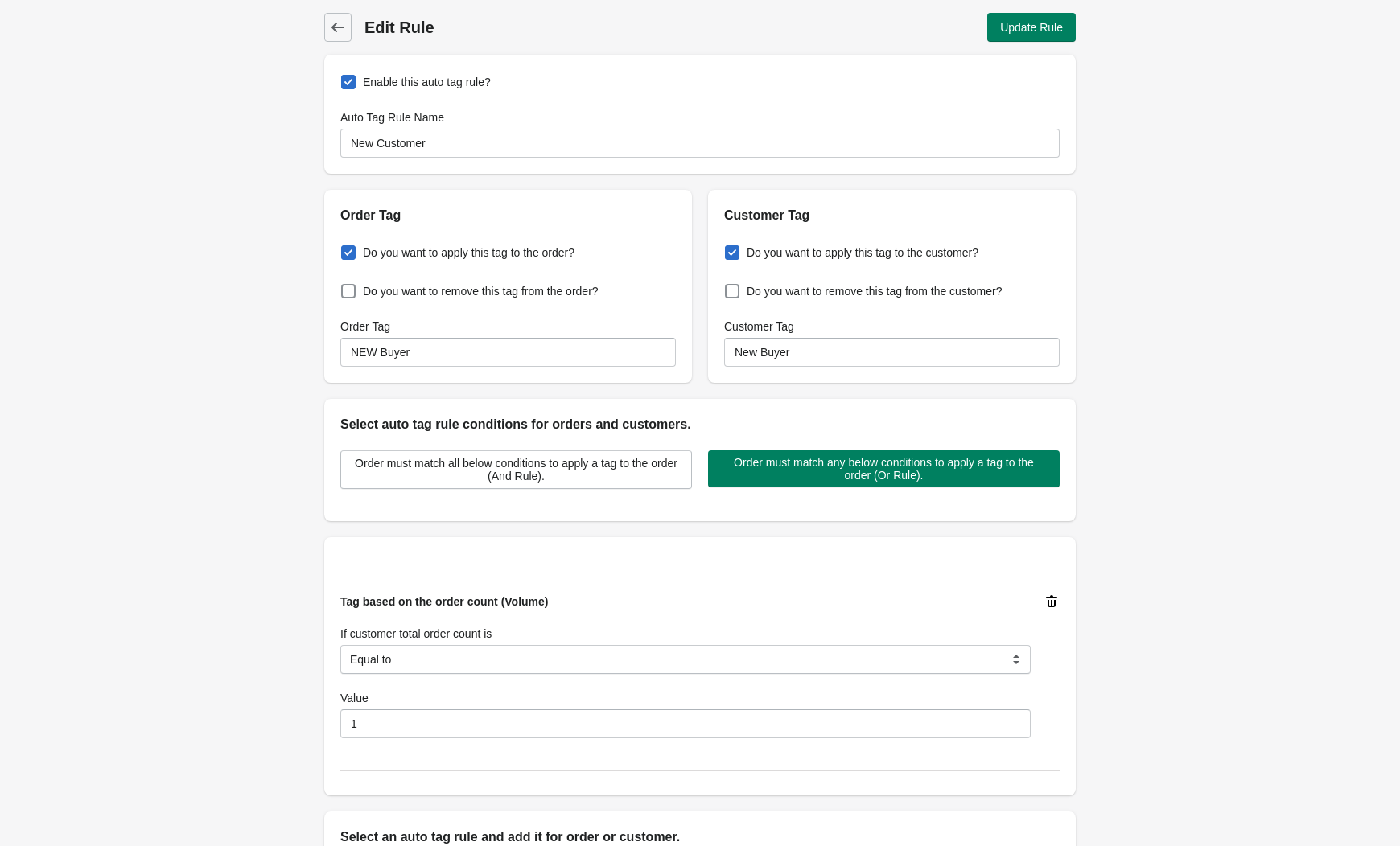
click at [317, 21] on div "Back Edit Rule Update Rule Enable this auto tag rule? Auto Tag Rule Name New Cu…" at bounding box center [700, 526] width 803 height 1054
